Goal: Use online tool/utility: Utilize a website feature to perform a specific function

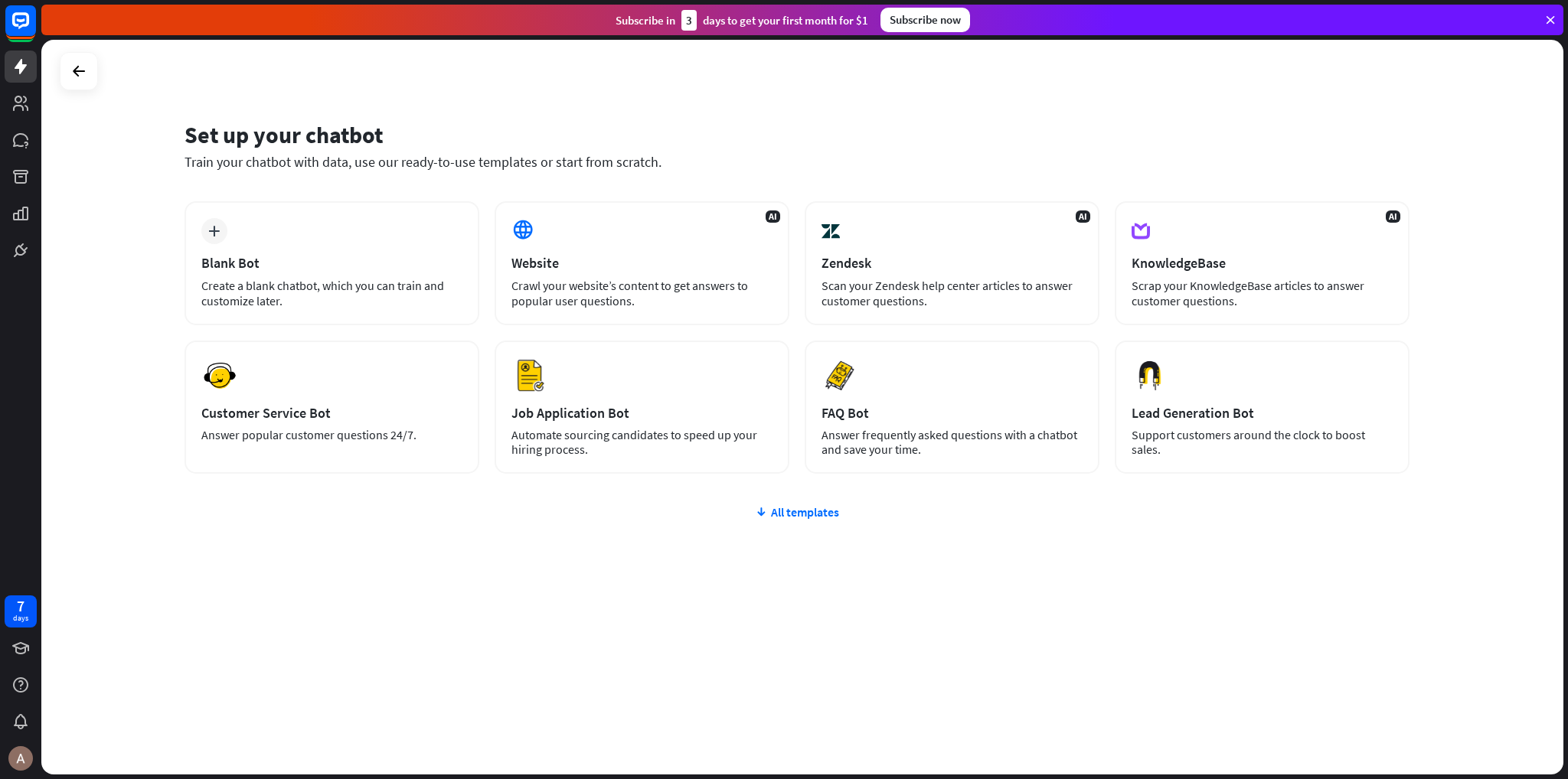
click at [366, 565] on div "plus Blank Bot Create a blank chatbot, which you can train and customize later.…" at bounding box center [797, 430] width 1224 height 456
click at [634, 511] on div "All templates" at bounding box center [797, 512] width 1224 height 15
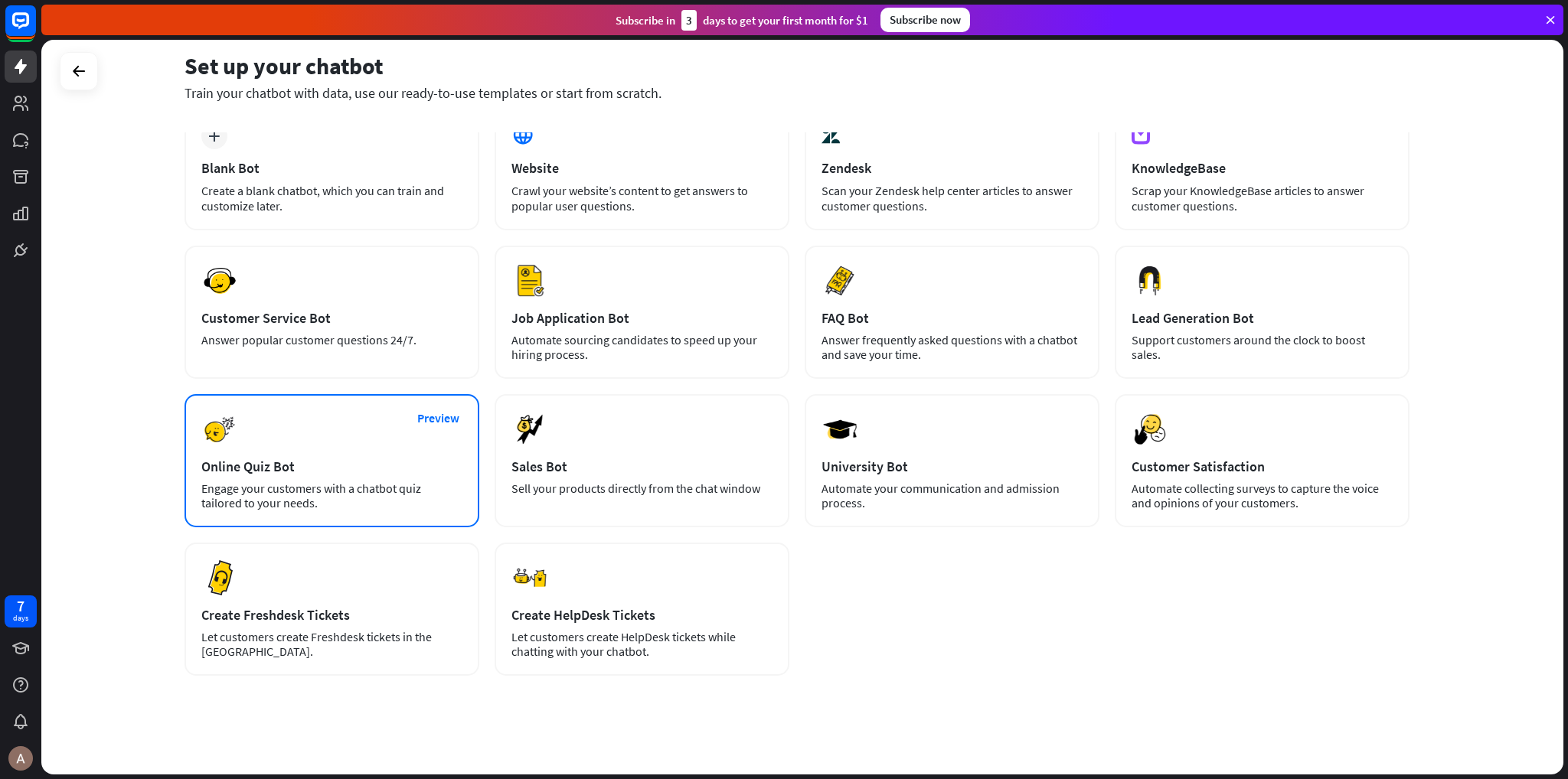
scroll to position [101, 0]
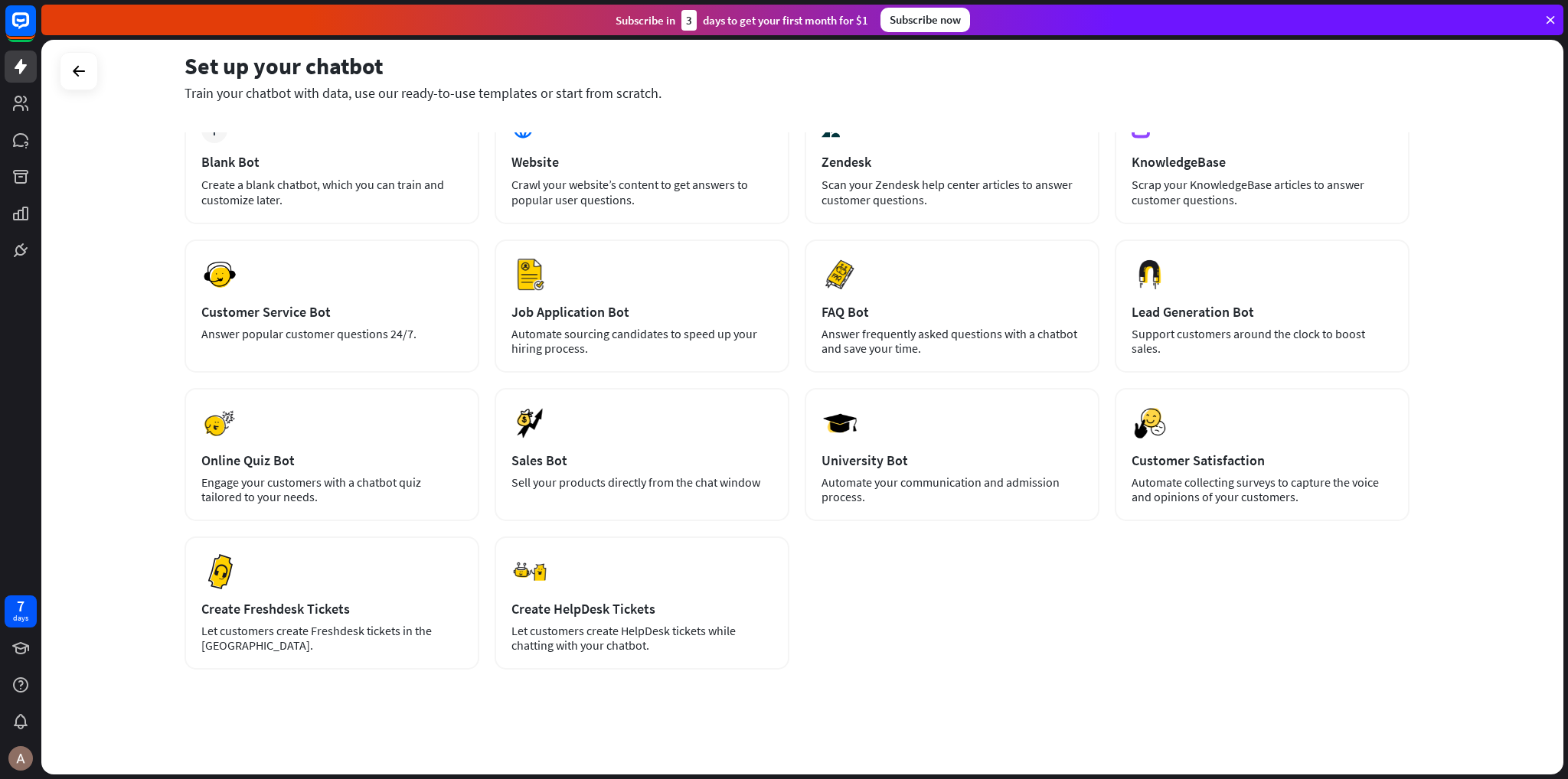
click at [116, 455] on div "Set up your chatbot Train your chatbot with data, use our ready-to-use template…" at bounding box center [802, 407] width 1522 height 735
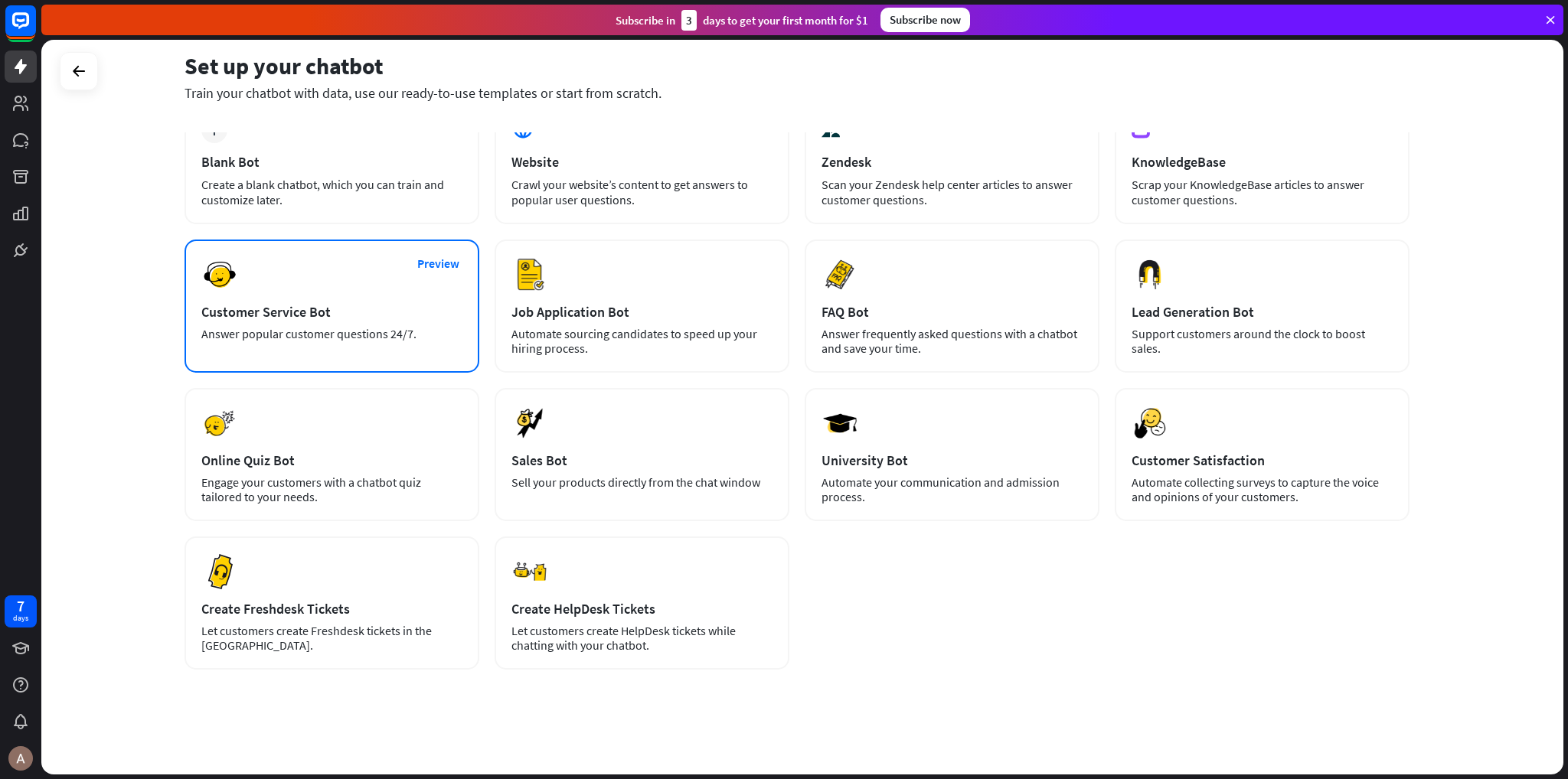
click at [334, 320] on div "Preview Customer Service Bot Answer popular customer questions 24/7." at bounding box center [332, 307] width 295 height 133
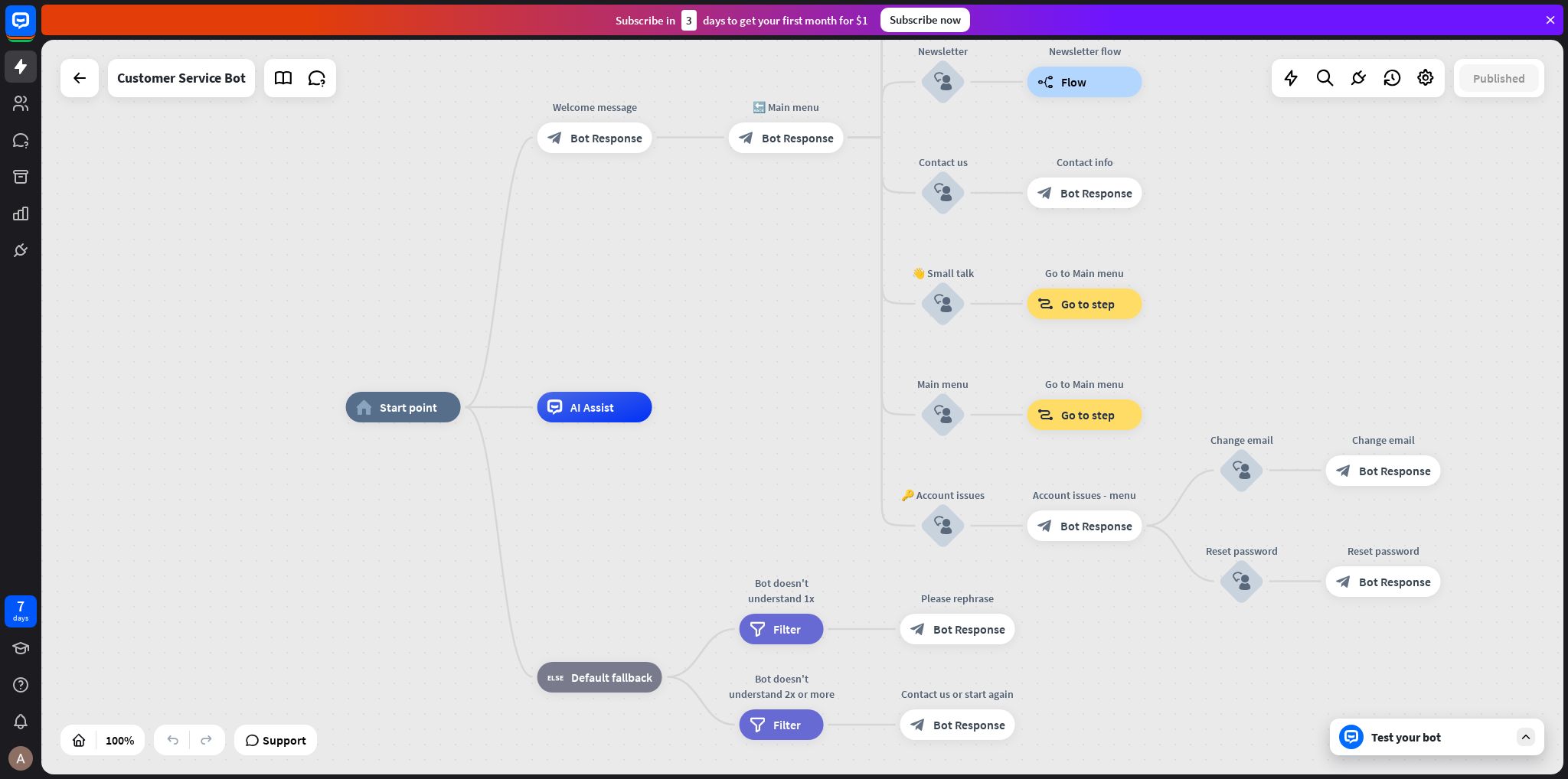
click at [1463, 737] on div "Test your bot" at bounding box center [1440, 737] width 138 height 15
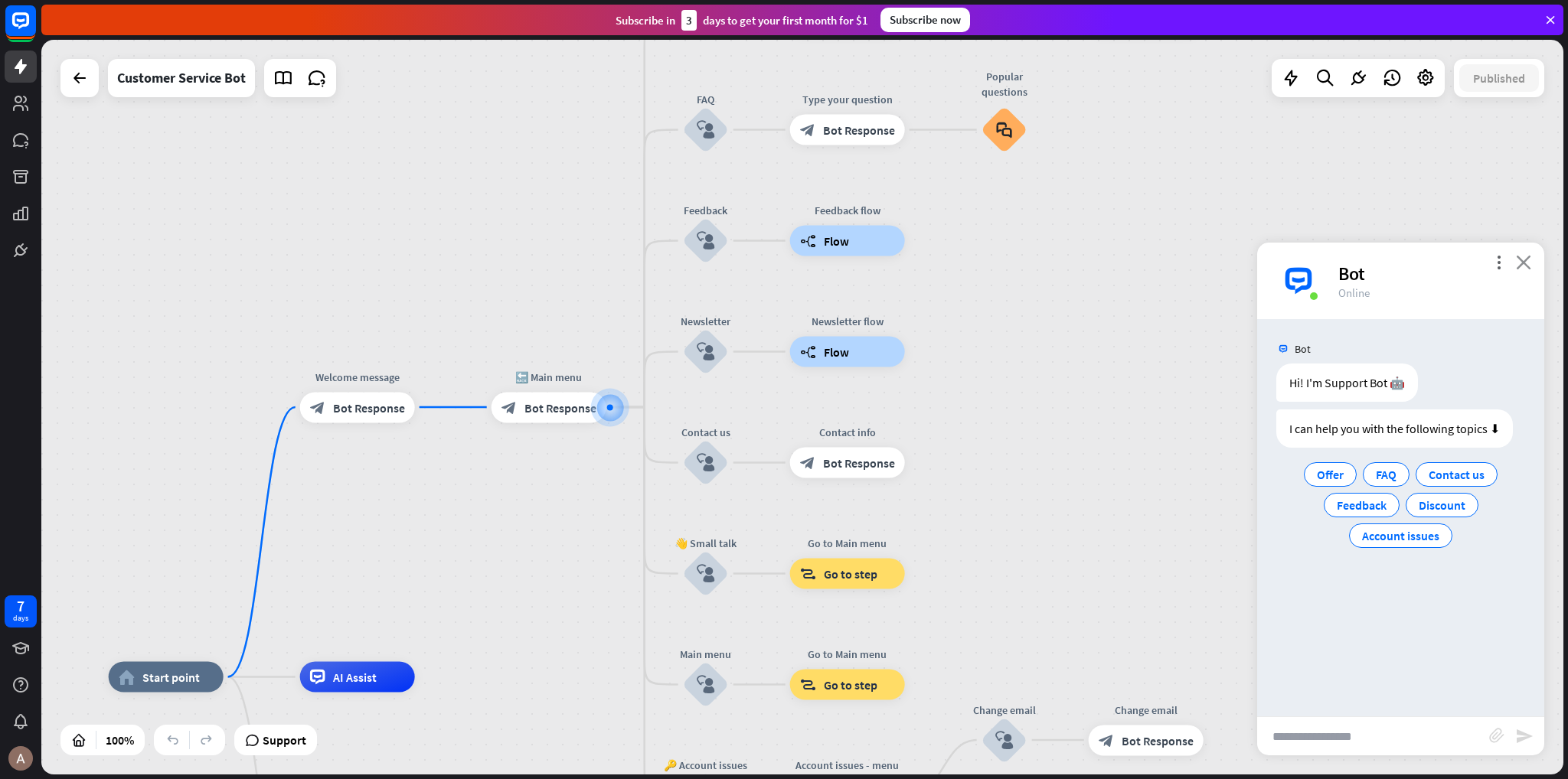
click at [1525, 260] on icon "close" at bounding box center [1523, 262] width 15 height 14
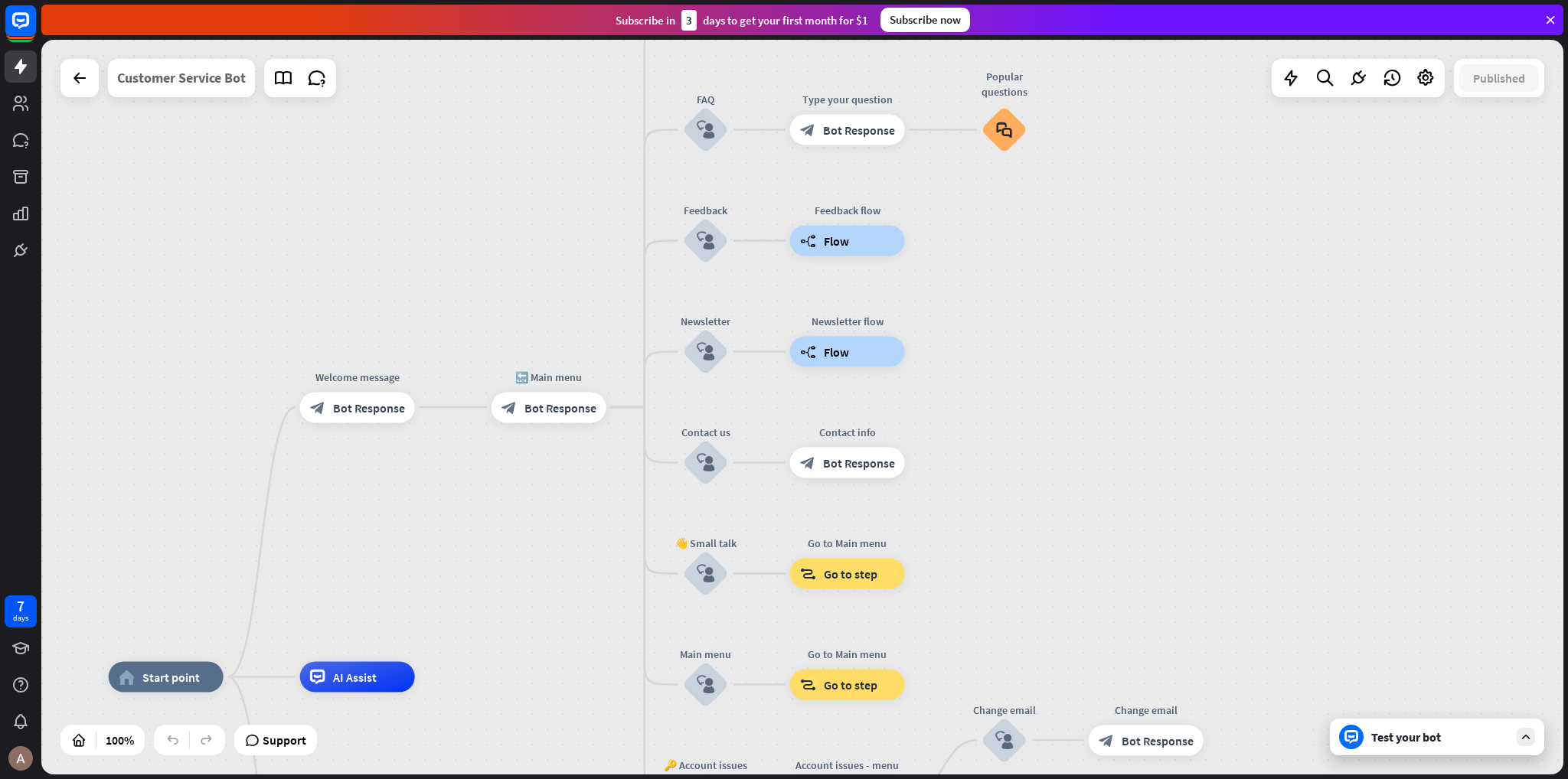
click at [217, 80] on div "Customer Service Bot" at bounding box center [181, 77] width 129 height 38
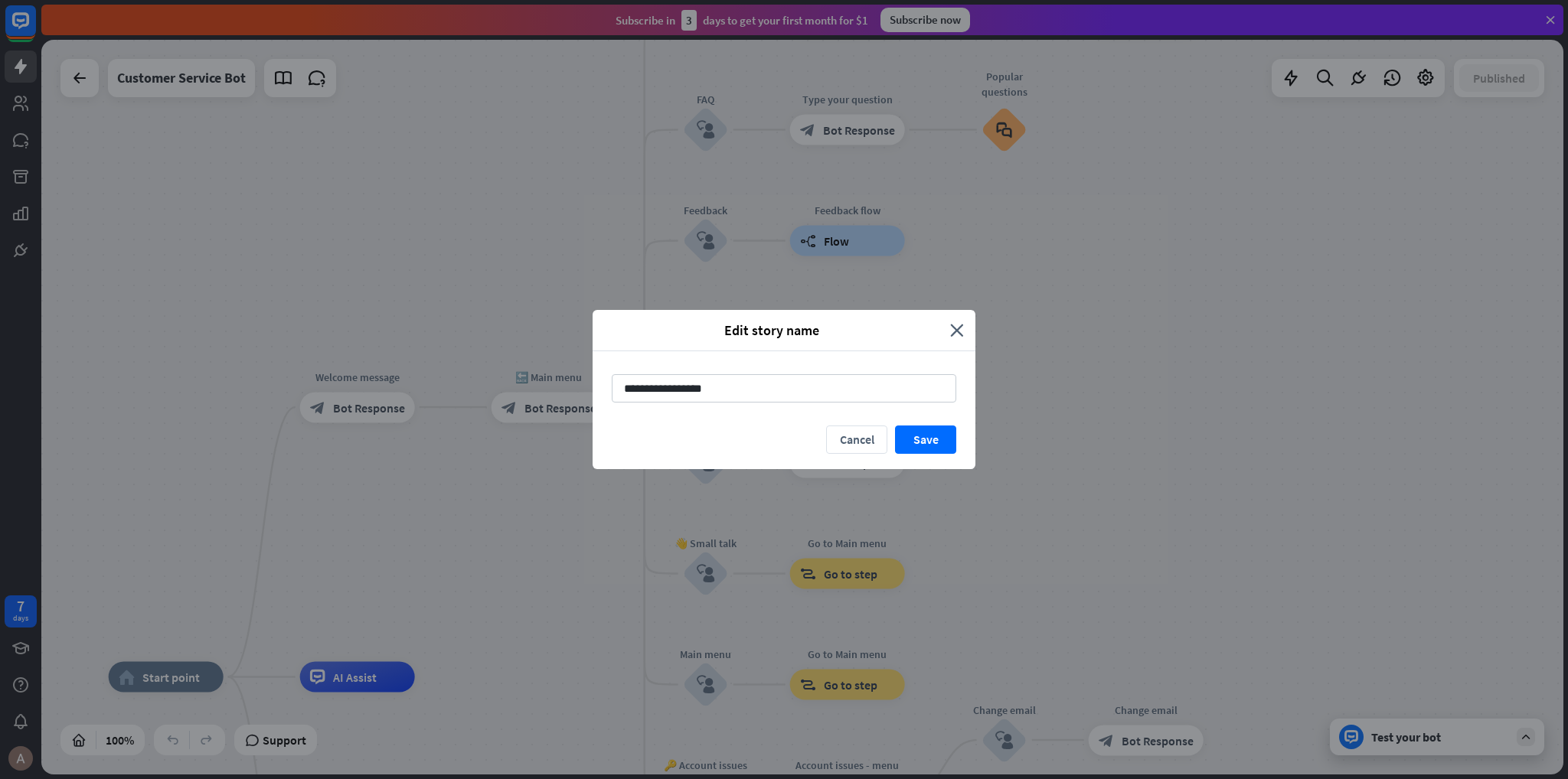
type input "**********"
